Goal: Check status

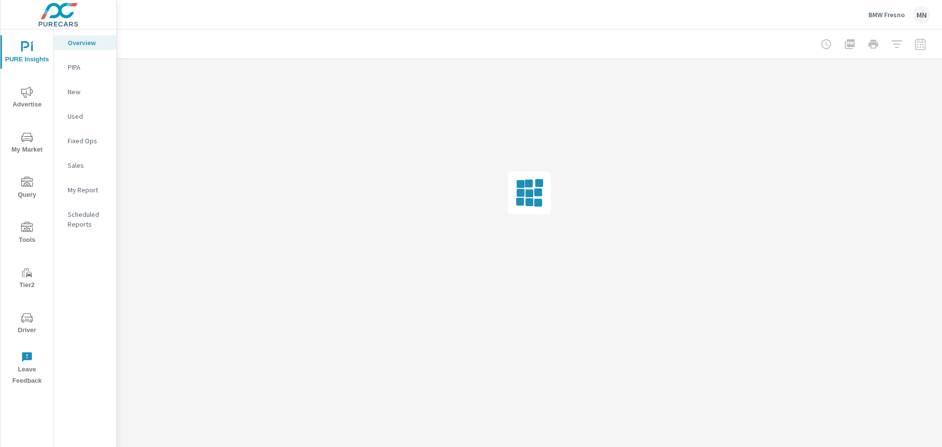
click at [27, 323] on icon "nav menu" at bounding box center [27, 318] width 12 height 12
